Goal: Use online tool/utility: Utilize a website feature to perform a specific function

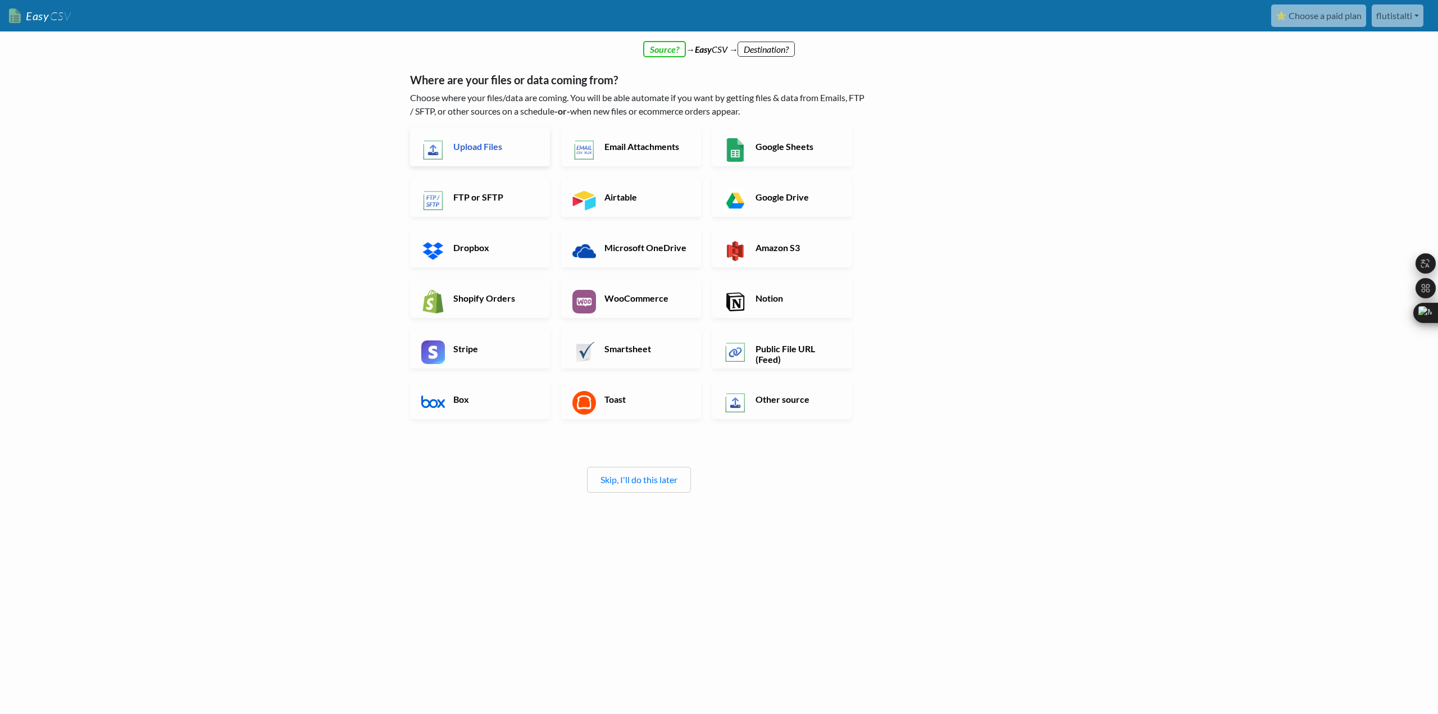
click at [490, 145] on h6 "Upload Files" at bounding box center [495, 146] width 88 height 11
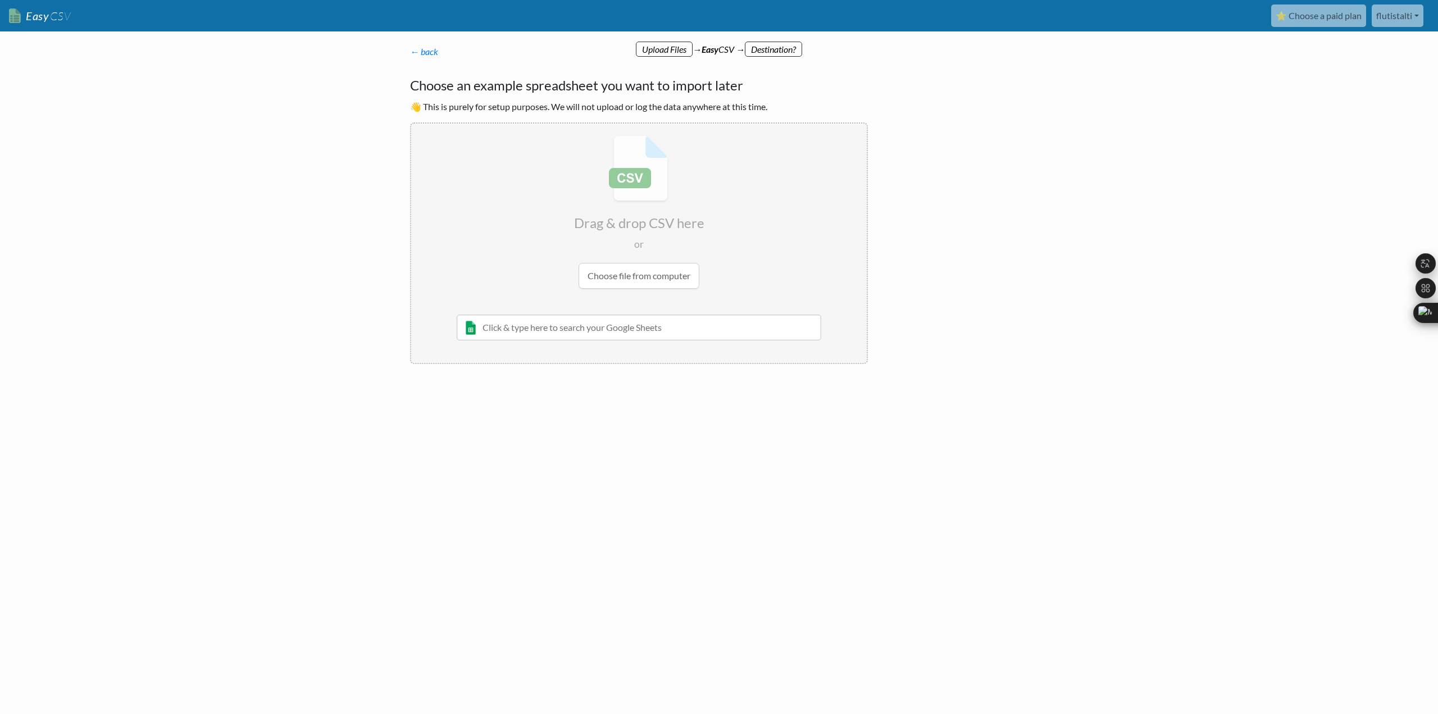
click at [615, 275] on input "file" at bounding box center [639, 212] width 456 height 177
type input "C:\fakepath\2002.csv"
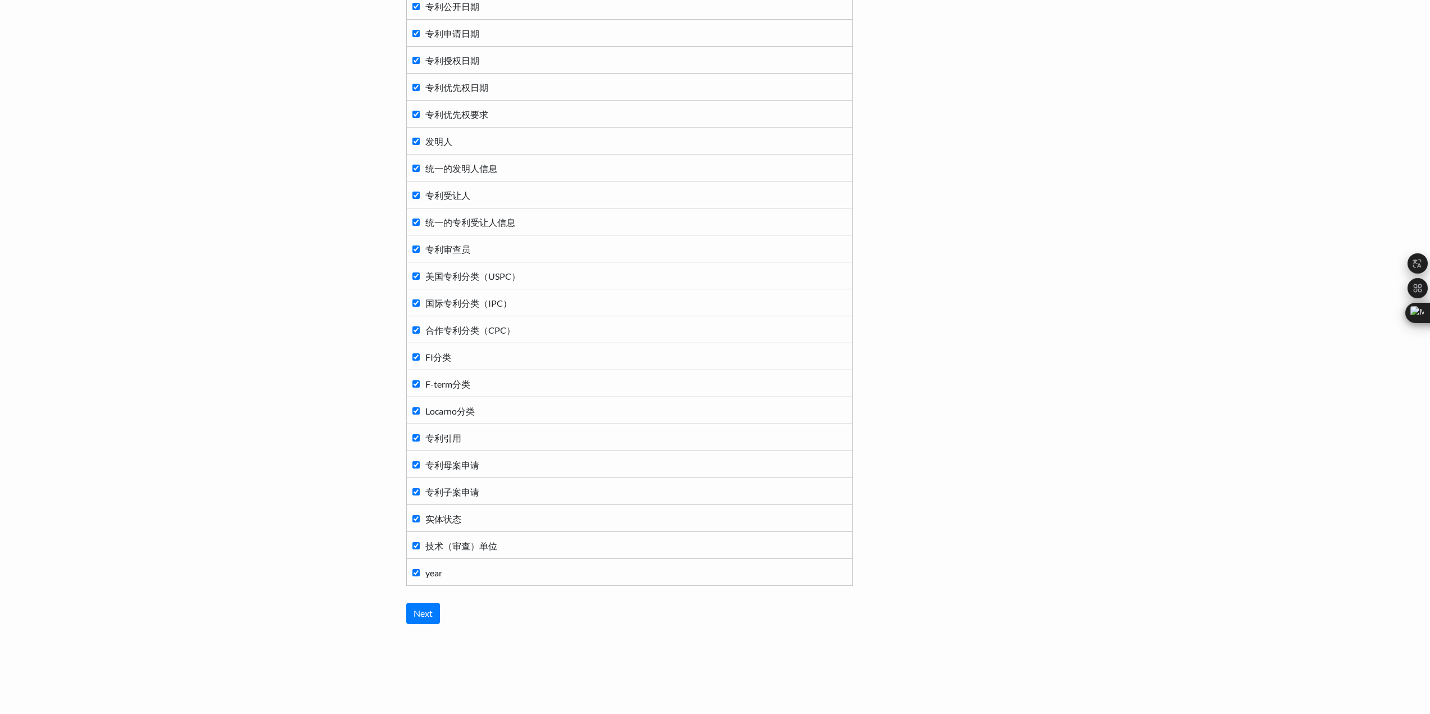
scroll to position [604, 0]
click at [425, 615] on input "Next" at bounding box center [423, 609] width 34 height 21
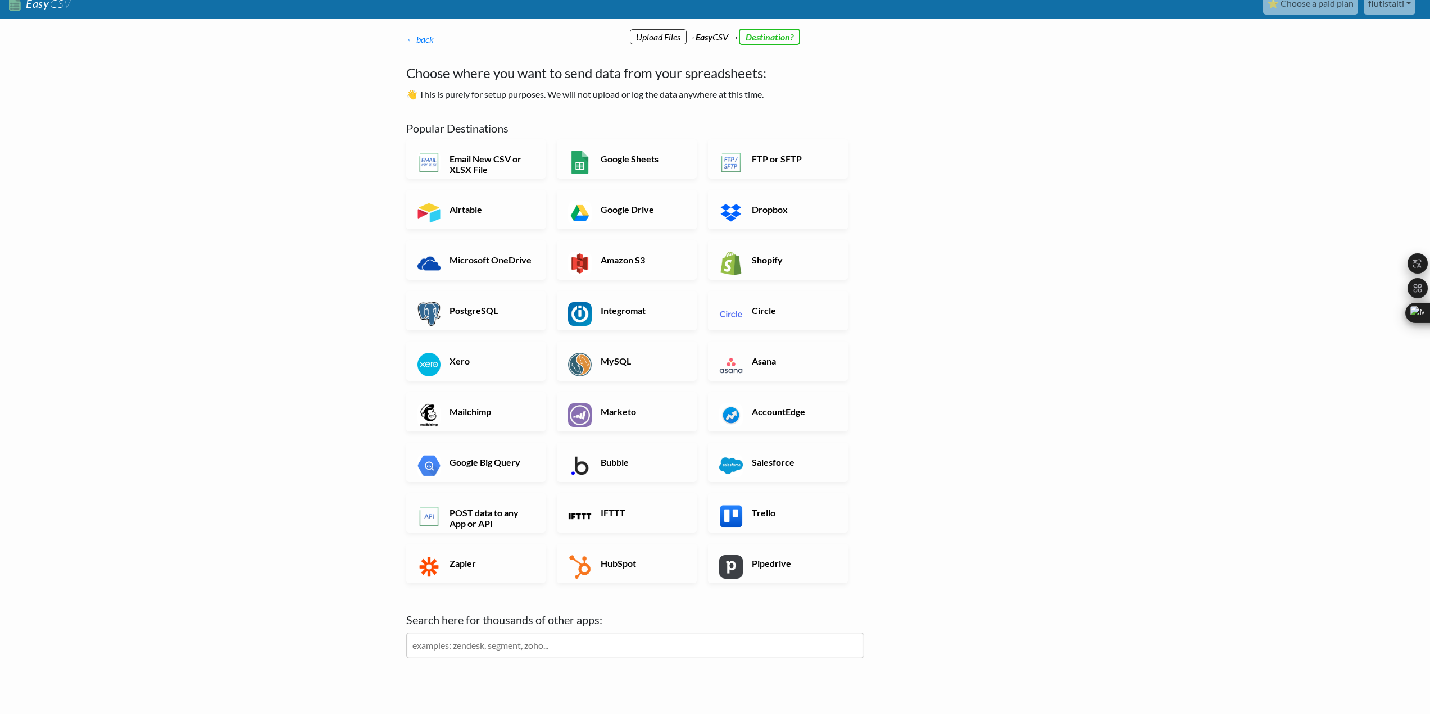
scroll to position [0, 0]
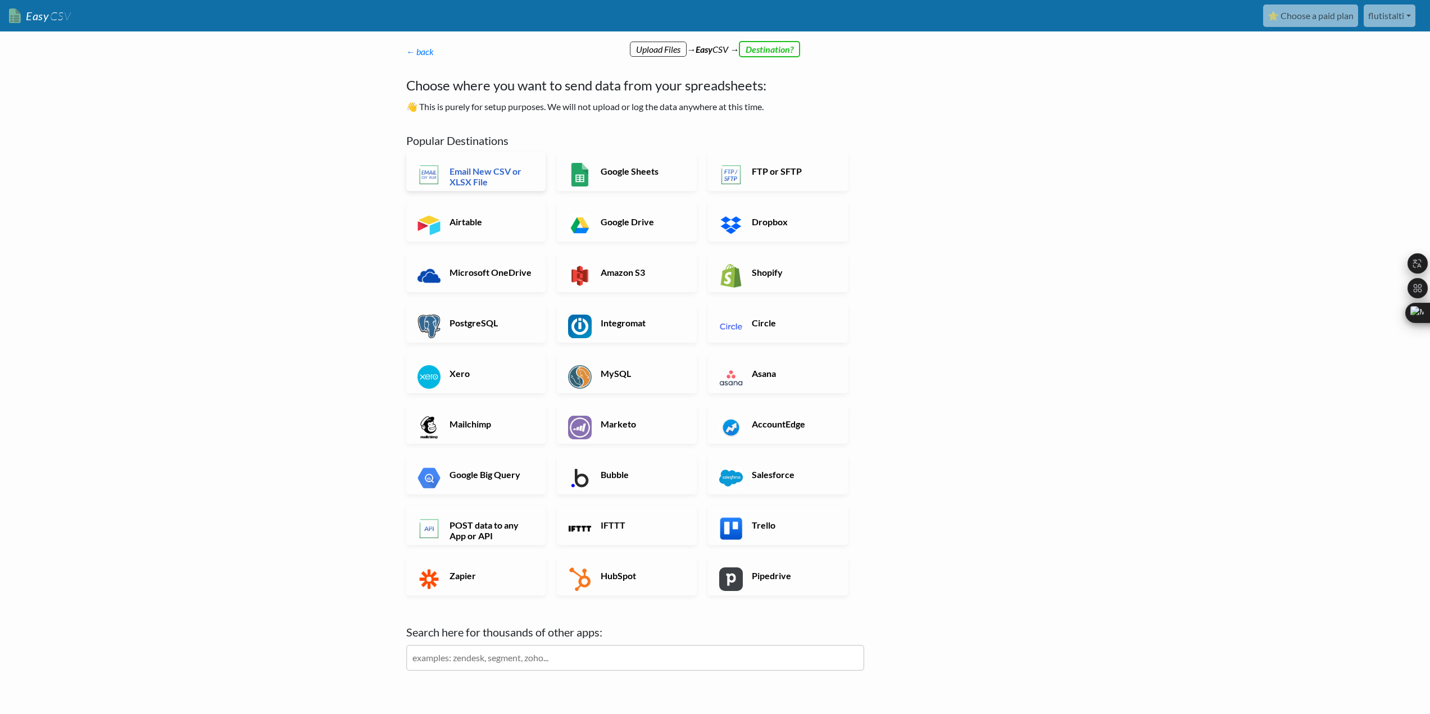
click at [482, 179] on h6 "Email New CSV or XLSX File" at bounding box center [491, 176] width 88 height 21
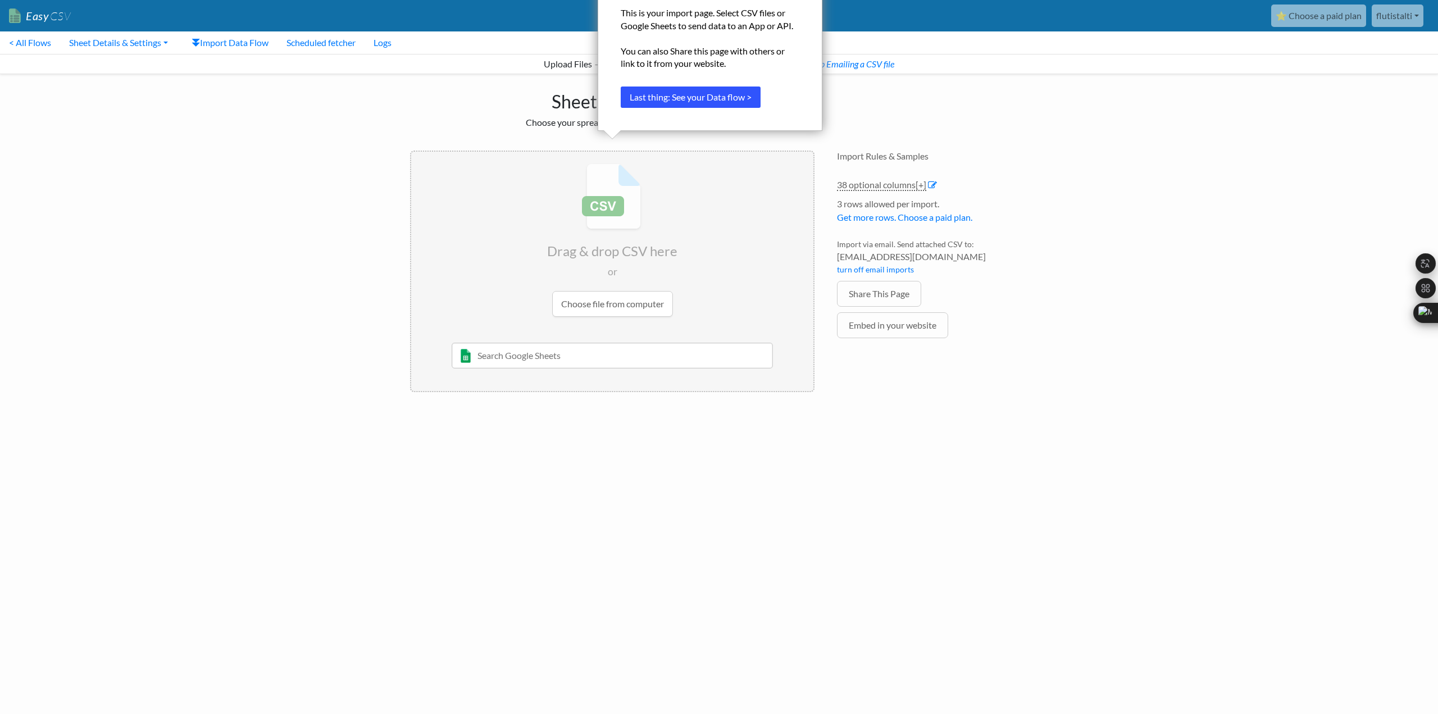
click at [727, 89] on button "Last thing: See your Data flow >" at bounding box center [691, 97] width 140 height 21
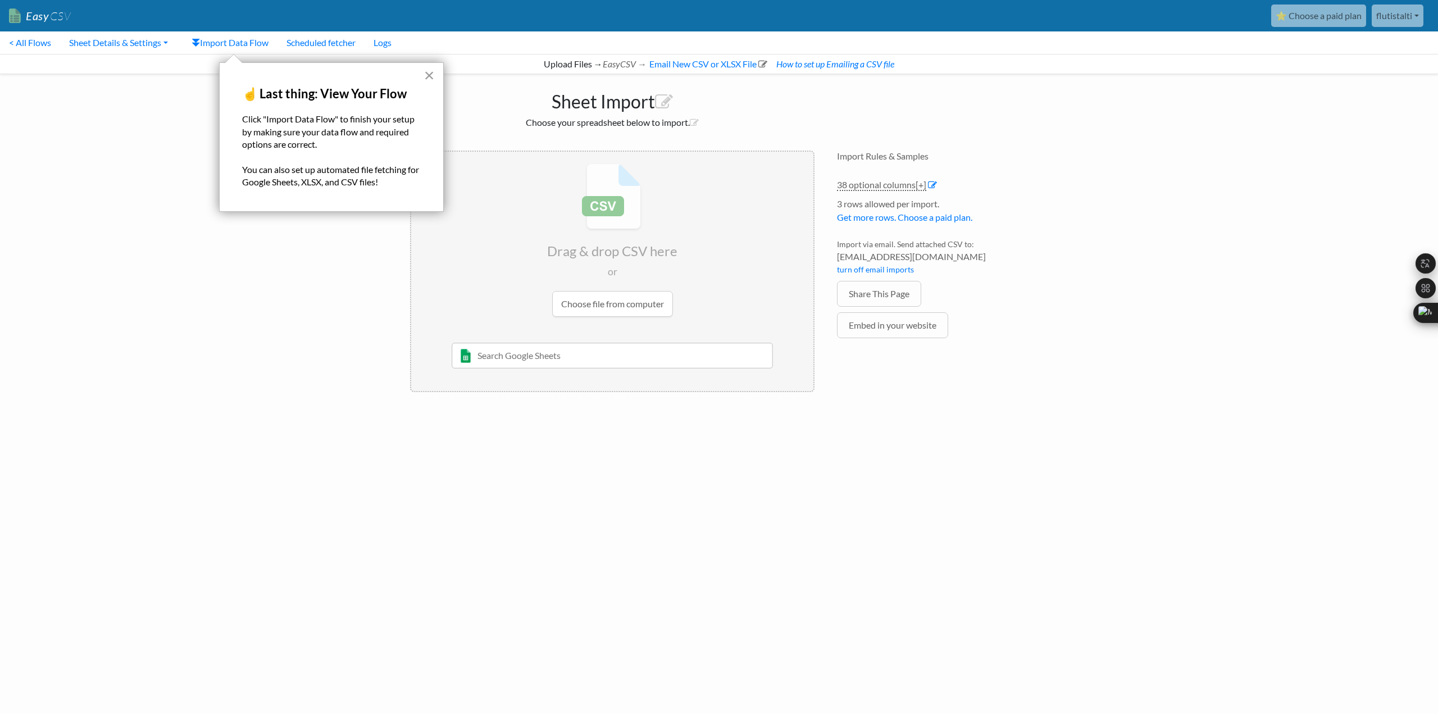
click at [429, 80] on button "×" at bounding box center [429, 75] width 11 height 18
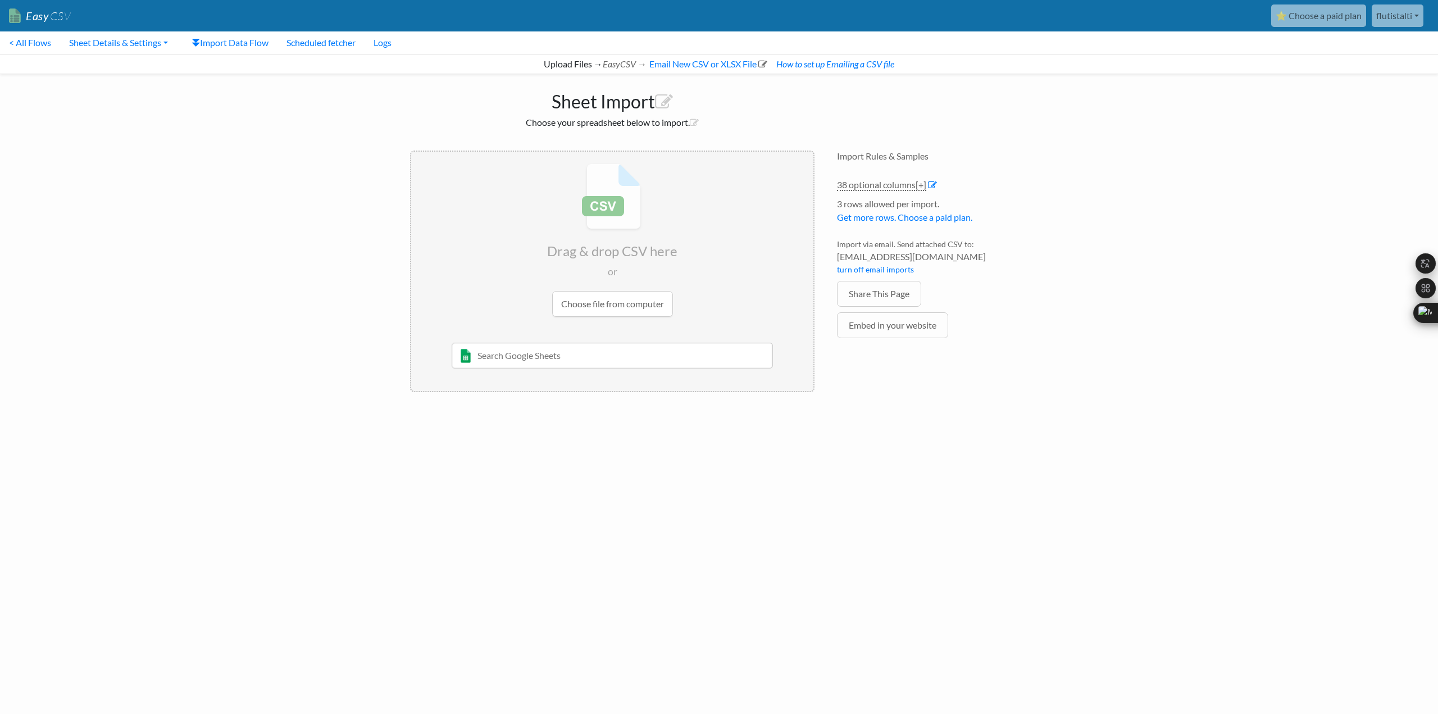
click at [617, 122] on h2 "Choose your spreadsheet below to import." at bounding box center [612, 122] width 405 height 11
click at [593, 299] on input "file" at bounding box center [612, 240] width 402 height 177
click at [782, 238] on button "Test/Validate" at bounding box center [768, 241] width 69 height 26
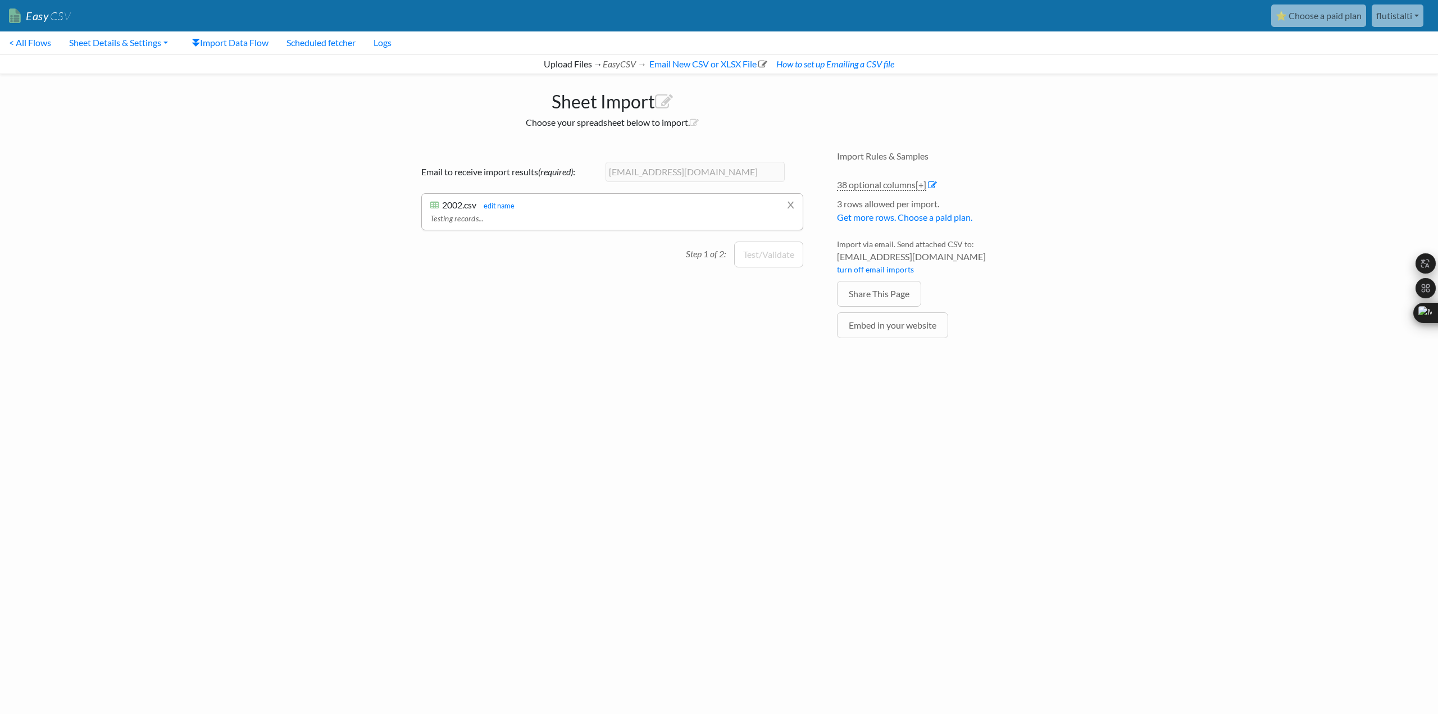
click at [482, 224] on div "Testing records..." at bounding box center [612, 217] width 364 height 14
